Goal: Transaction & Acquisition: Purchase product/service

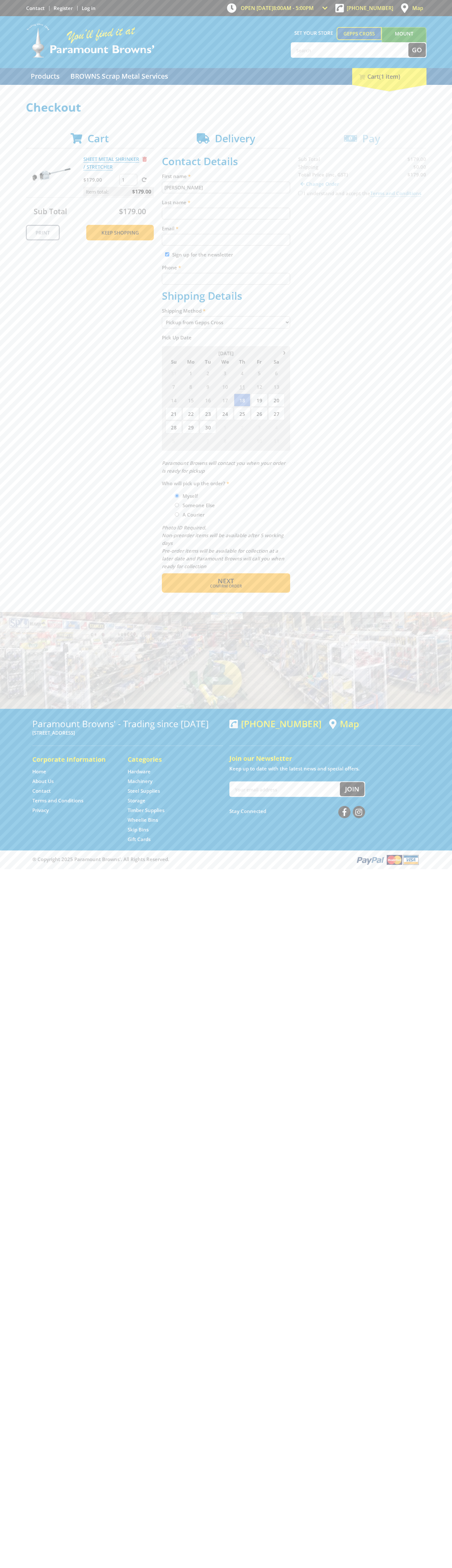
type input "[PERSON_NAME]"
type input "[EMAIL_ADDRESS][DOMAIN_NAME]"
type input "0293744000"
click at [226, 582] on span "Next" at bounding box center [225, 581] width 16 height 8
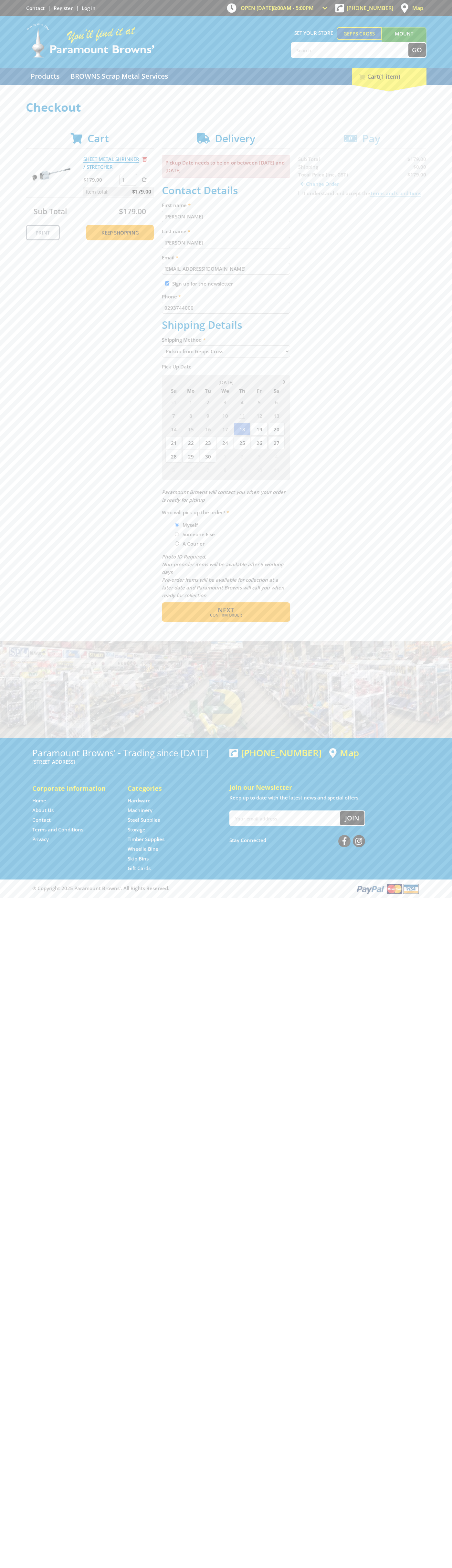
type input "[PERSON_NAME]"
click at [226, 616] on span "Confirm order" at bounding box center [226, 615] width 100 height 4
click at [226, 611] on span "Next" at bounding box center [225, 610] width 16 height 8
